Goal: Transaction & Acquisition: Download file/media

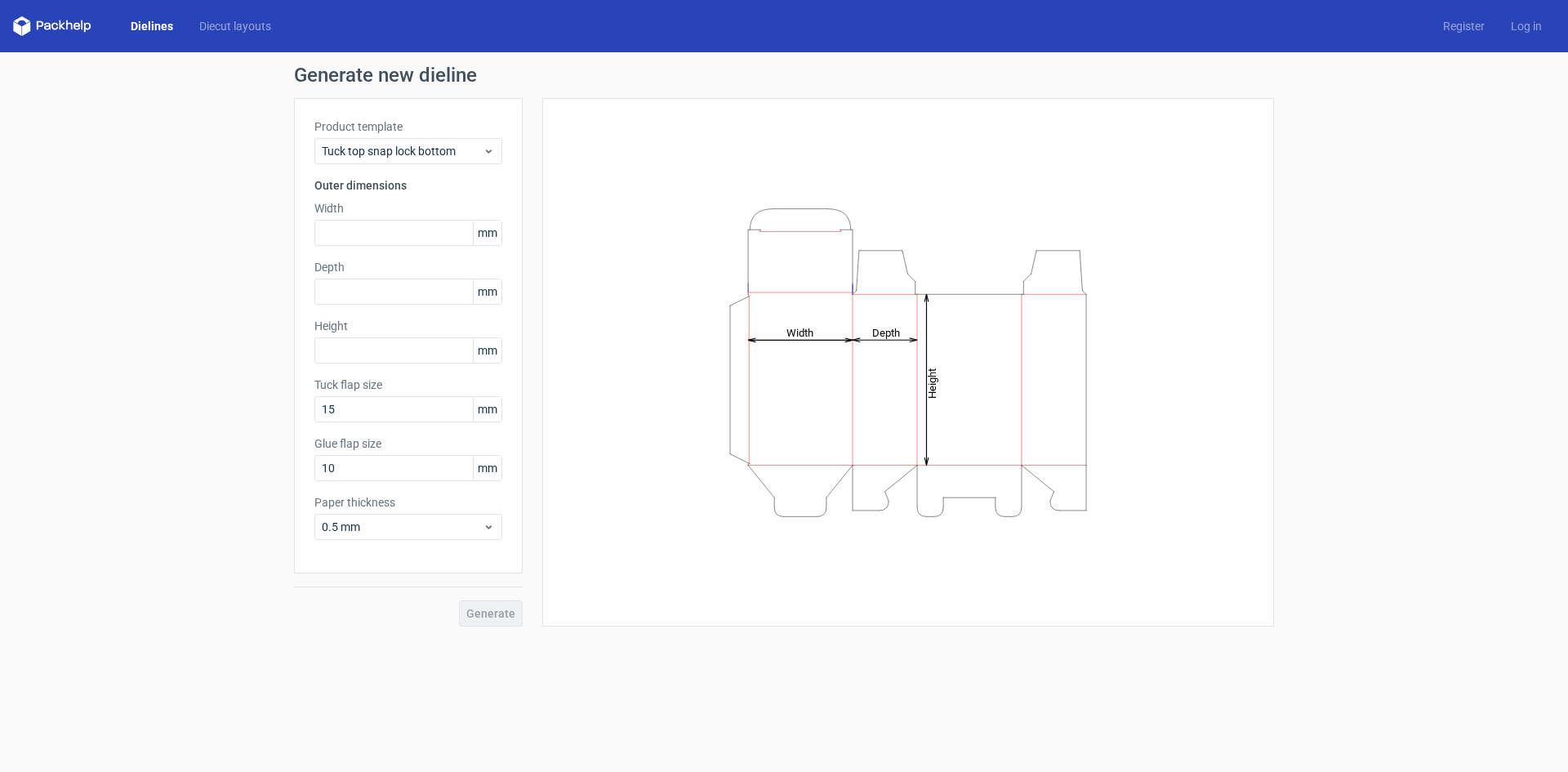
click at [161, 23] on link "Dielines" at bounding box center [152, 26] width 68 height 17
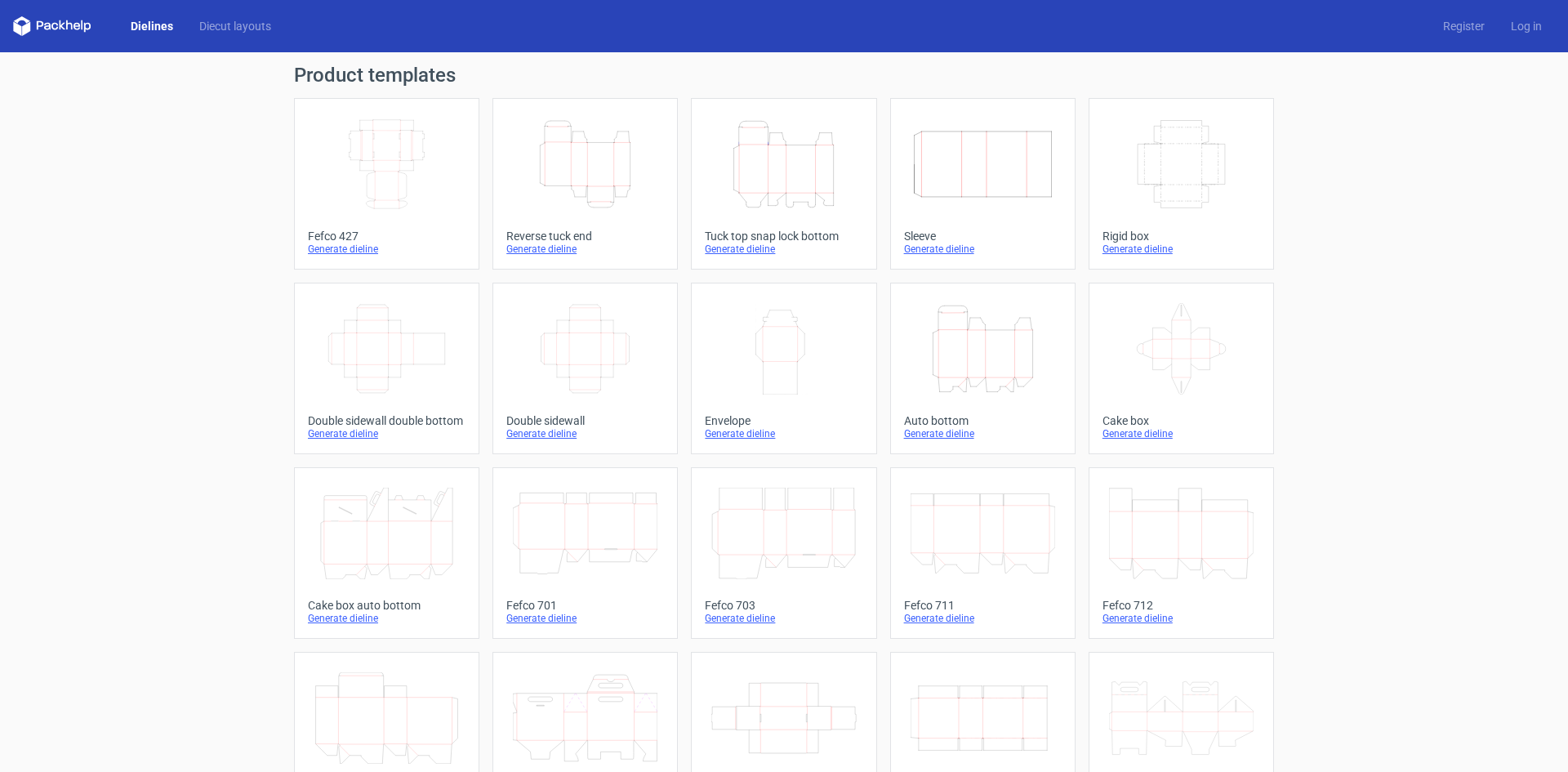
click at [383, 153] on icon "Width Depth Height" at bounding box center [386, 164] width 144 height 92
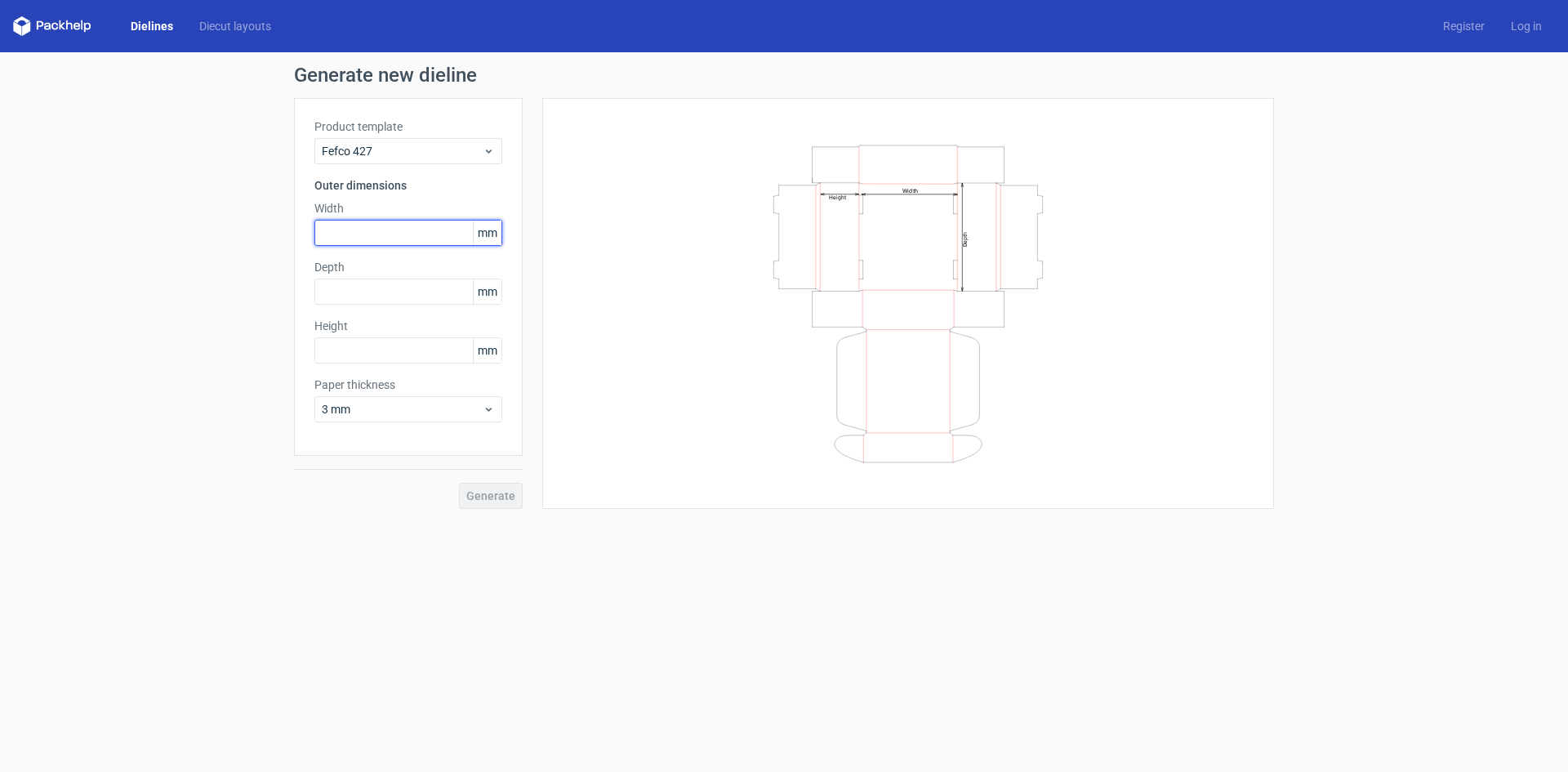
click at [363, 240] on input "text" at bounding box center [407, 233] width 188 height 26
type input "150"
click at [415, 294] on input "text" at bounding box center [407, 291] width 188 height 26
type input "122"
click at [333, 353] on input "text" at bounding box center [407, 350] width 188 height 26
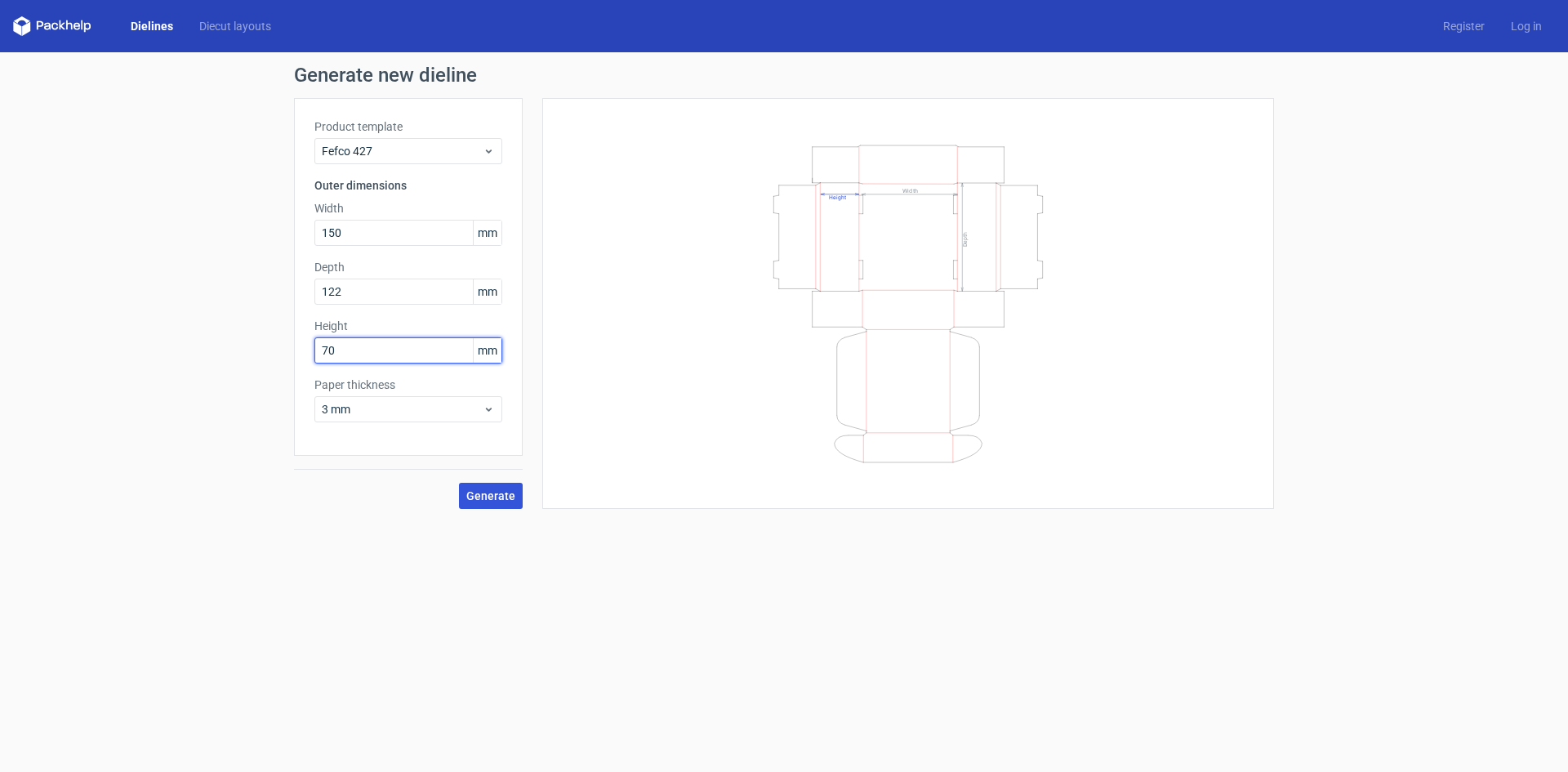
type input "70"
click at [496, 502] on span "Generate" at bounding box center [491, 496] width 49 height 11
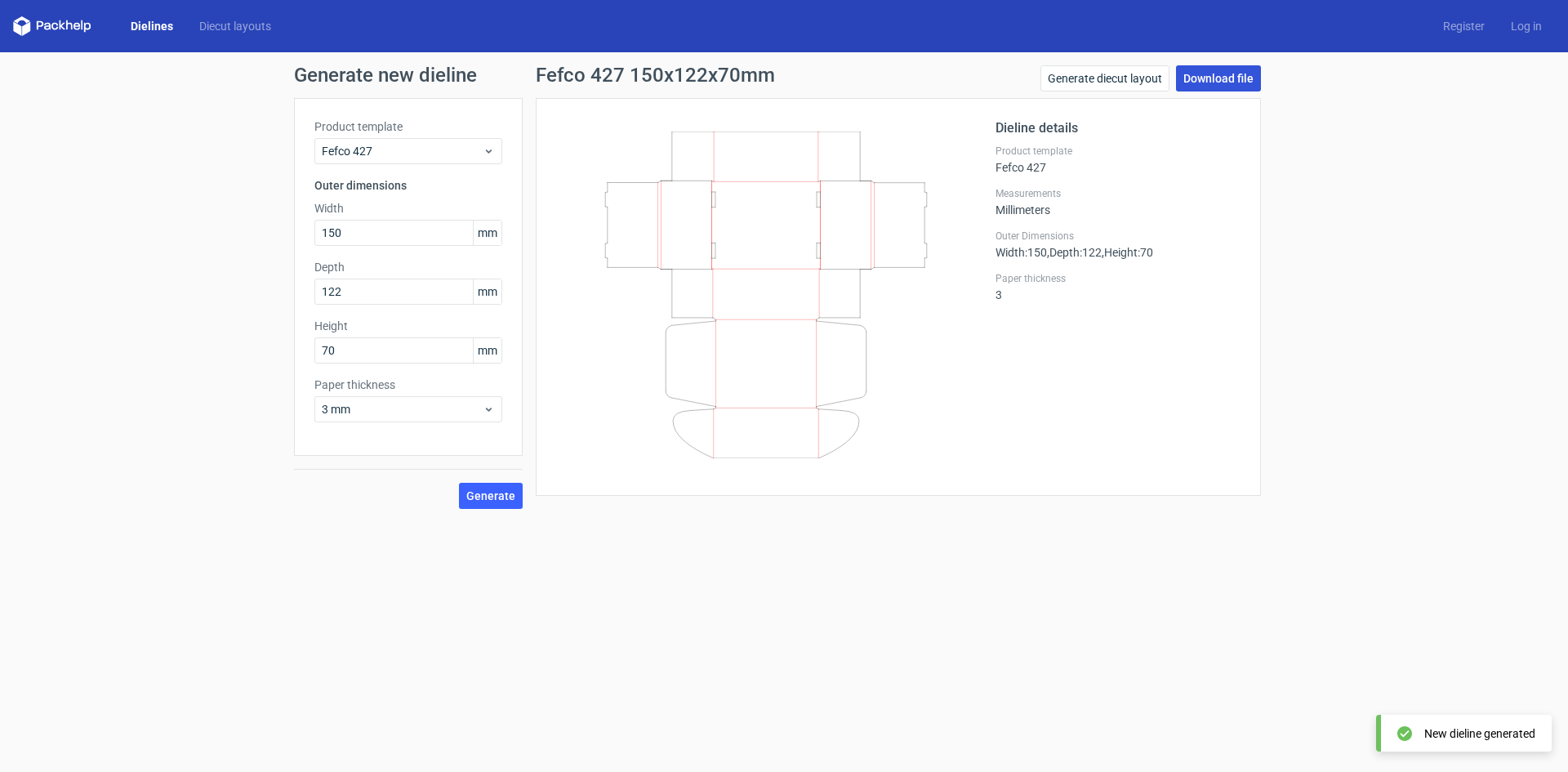
click at [1228, 72] on link "Download file" at bounding box center [1218, 79] width 85 height 26
